Goal: Information Seeking & Learning: Understand process/instructions

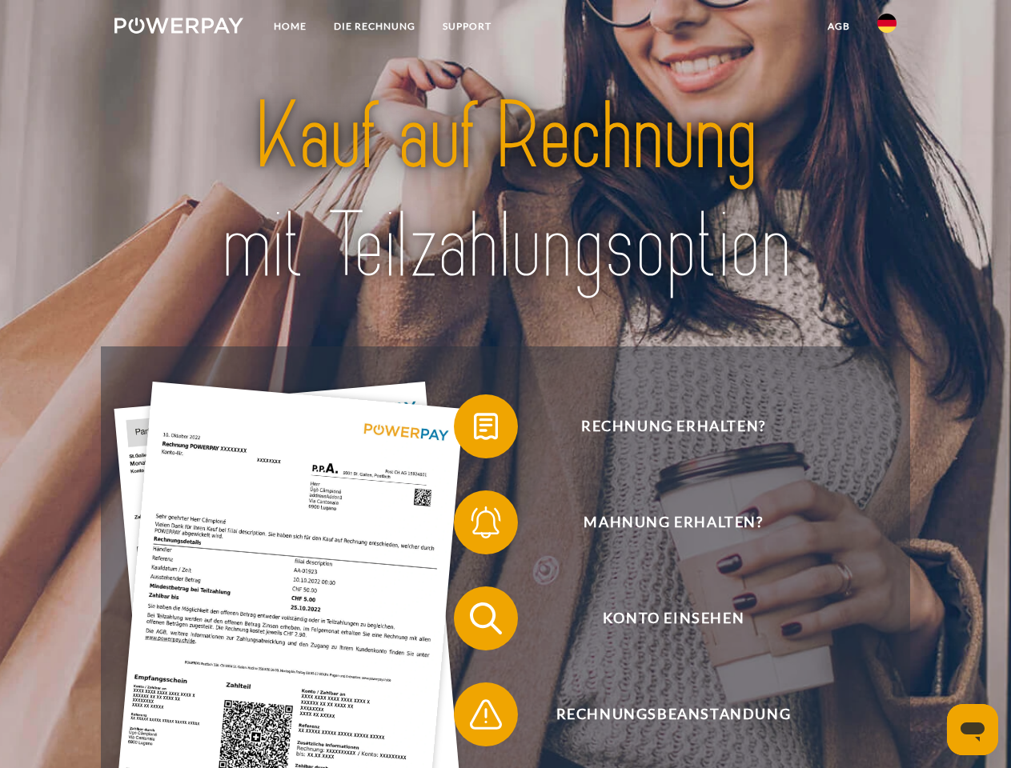
click at [178, 28] on img at bounding box center [178, 26] width 129 height 16
click at [887, 28] on img at bounding box center [886, 23] width 19 height 19
click at [838, 26] on link "agb" at bounding box center [839, 26] width 50 height 29
click at [474, 430] on span at bounding box center [462, 427] width 80 height 80
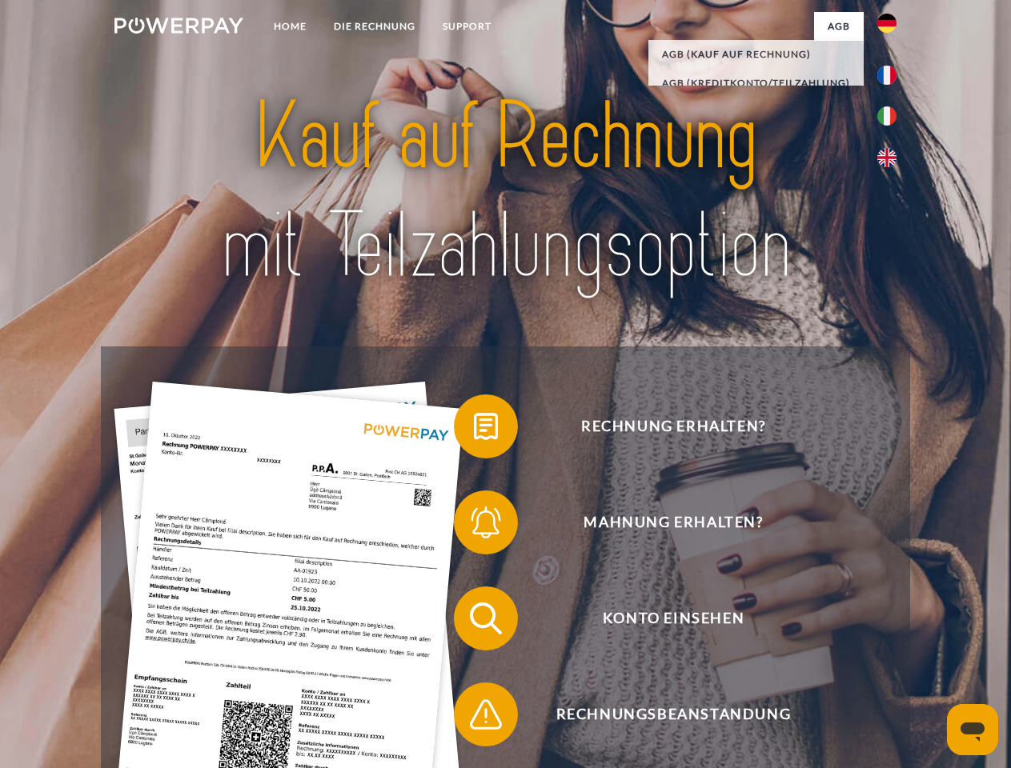
click at [474, 526] on span at bounding box center [462, 523] width 80 height 80
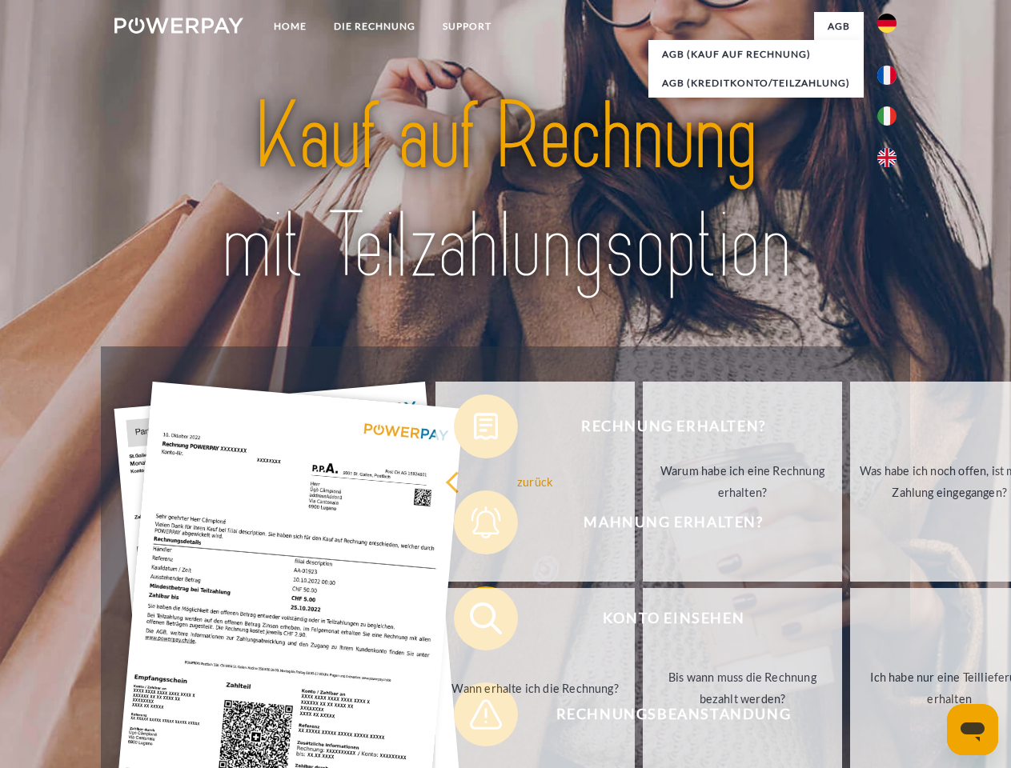
click at [643, 622] on link "Bis wann muss die Rechnung bezahlt werden?" at bounding box center [742, 688] width 199 height 200
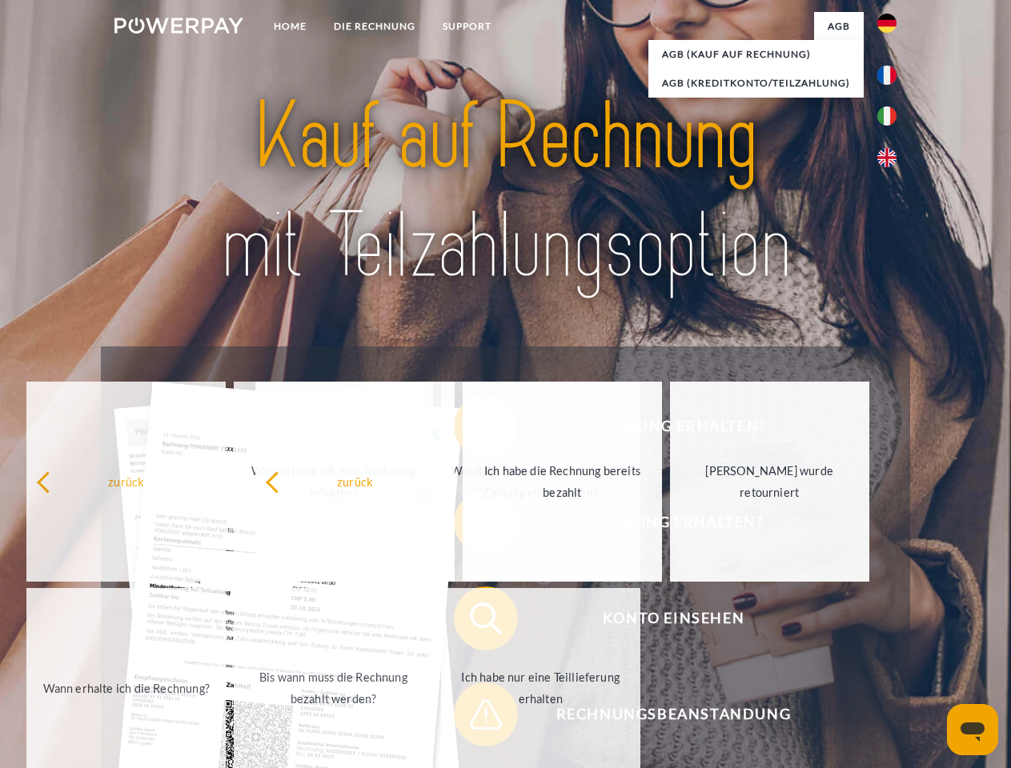
click at [474, 718] on span at bounding box center [462, 715] width 80 height 80
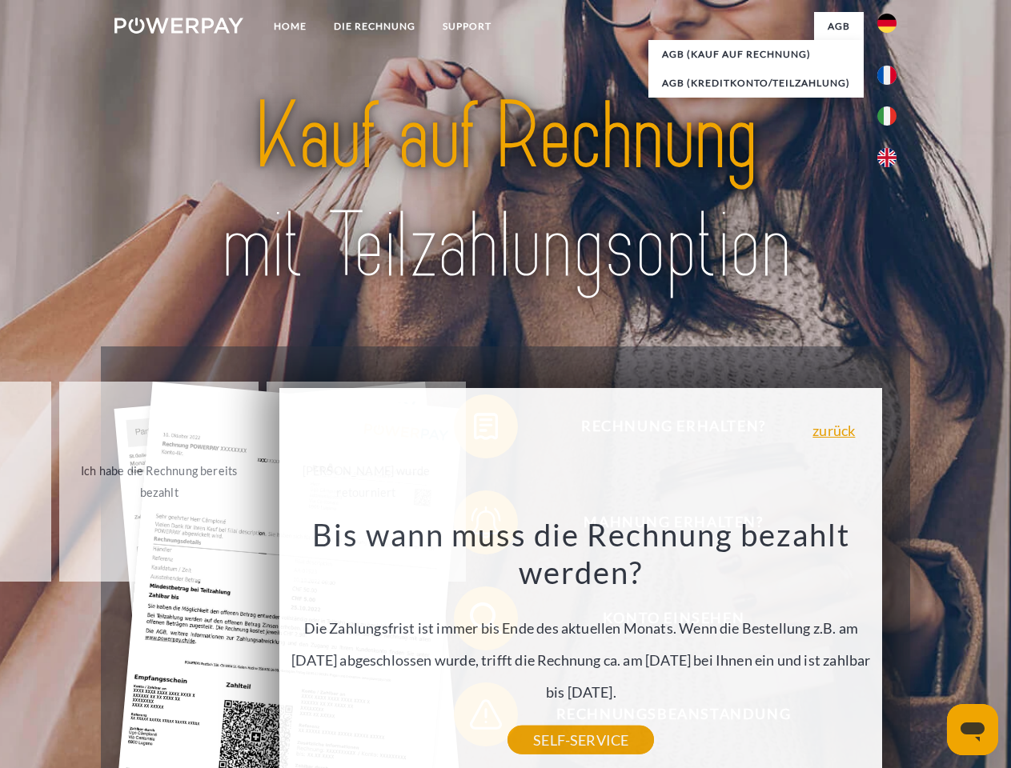
click at [972, 730] on icon "Messaging-Fenster öffnen" at bounding box center [972, 732] width 24 height 19
